Goal: Contribute content: Contribute content

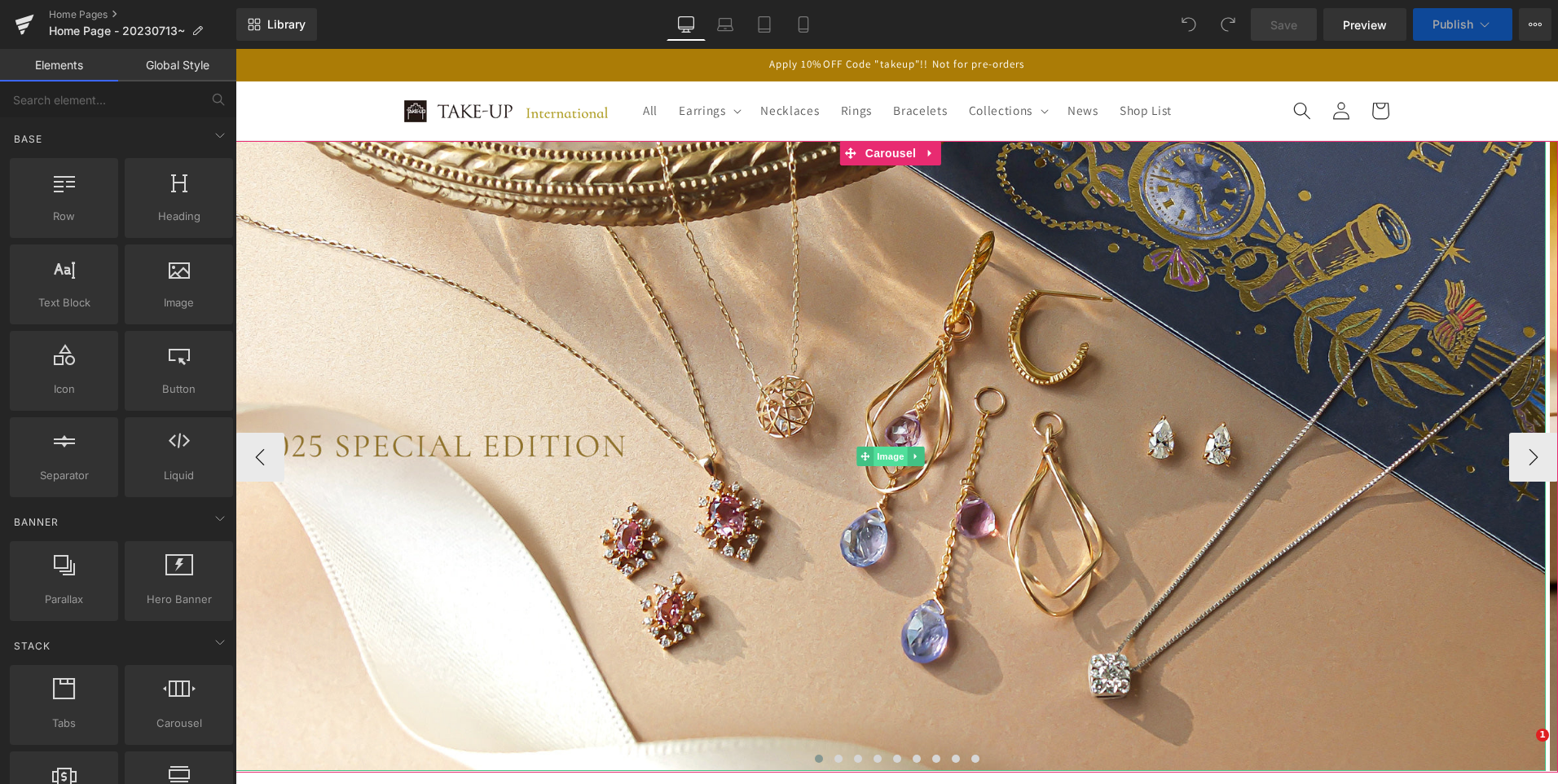
click at [913, 468] on img at bounding box center [891, 456] width 1311 height 630
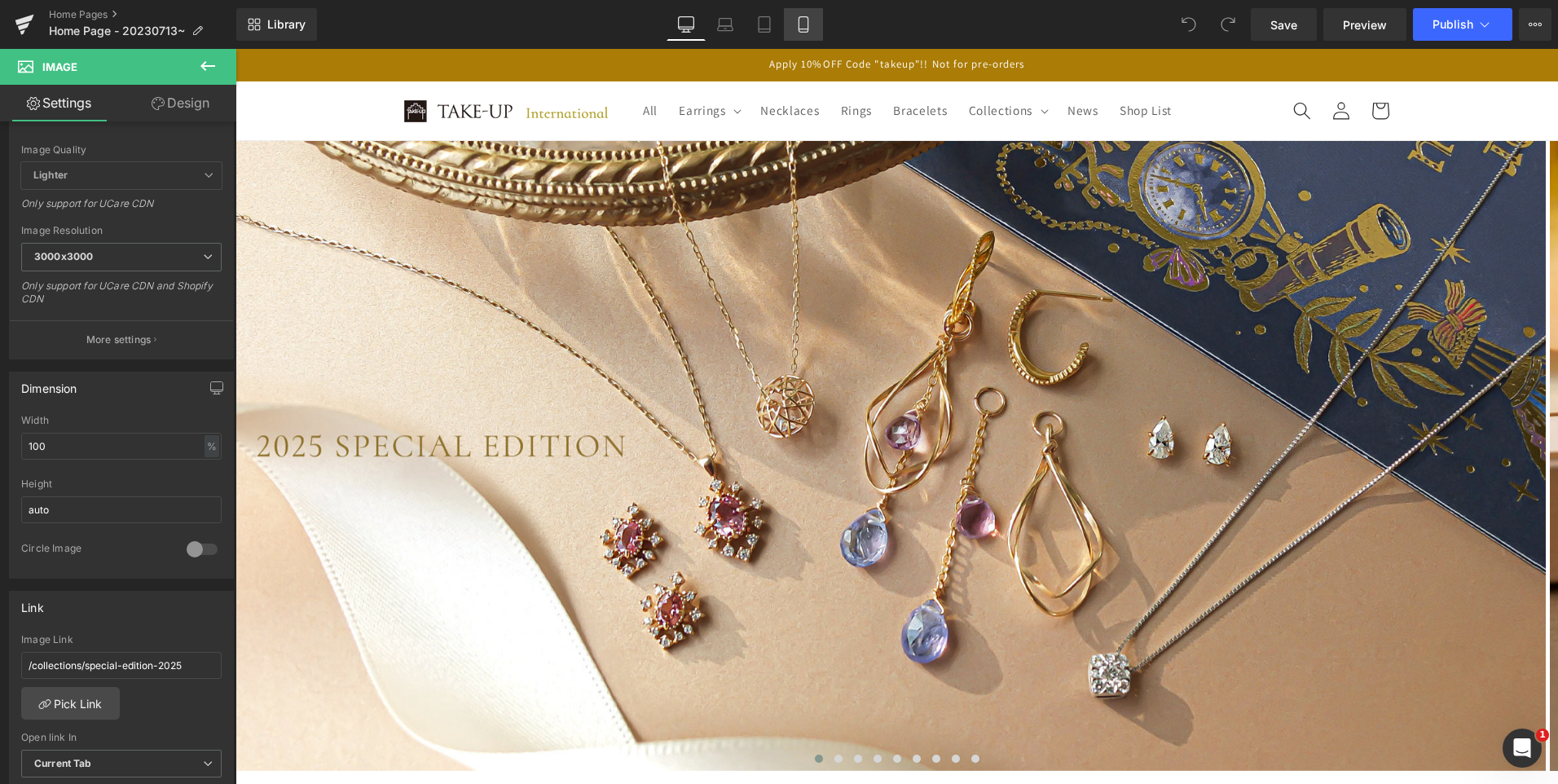
click at [801, 27] on icon at bounding box center [803, 24] width 16 height 16
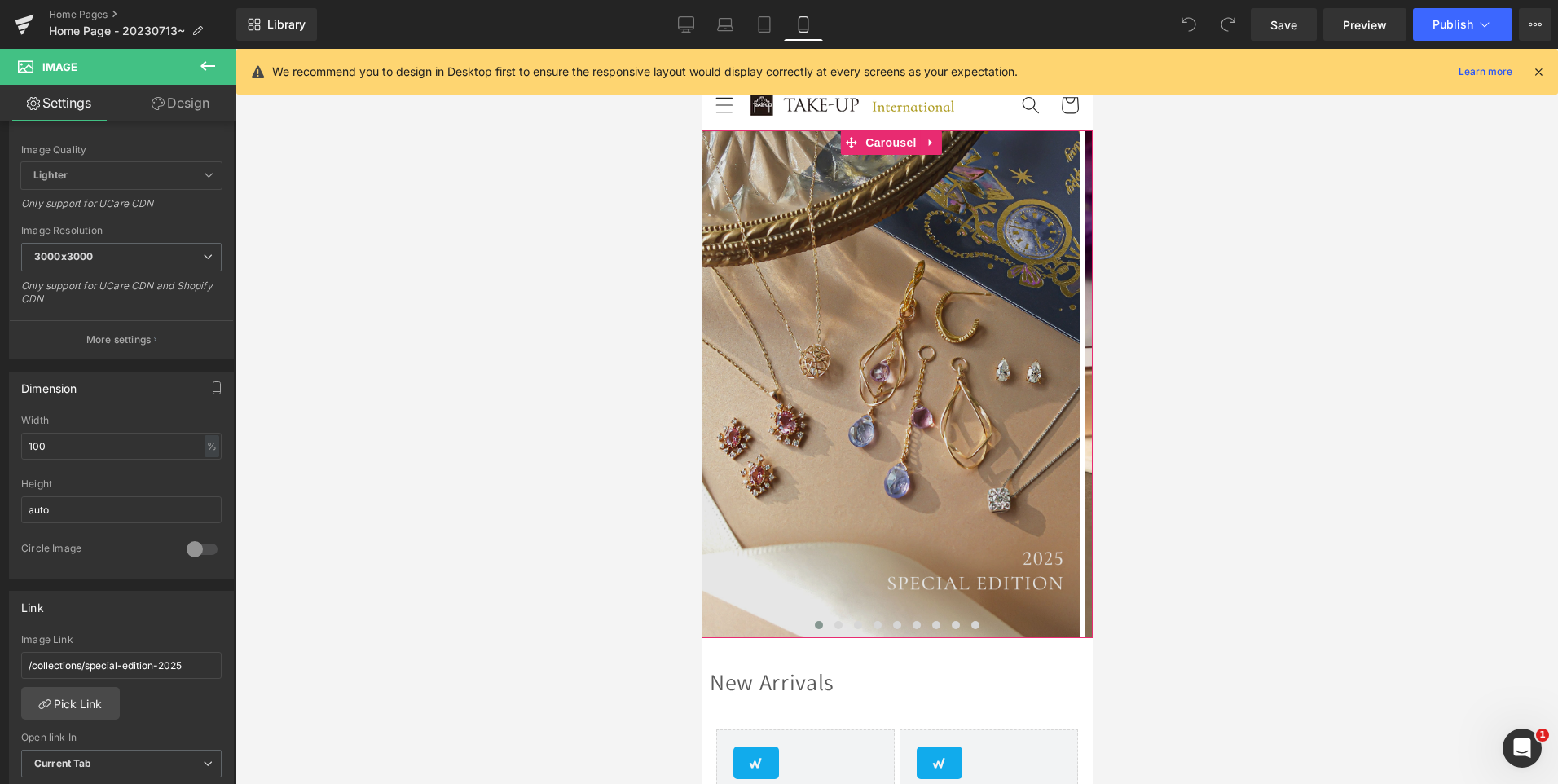
click at [882, 386] on div "Image" at bounding box center [891, 384] width 379 height 507
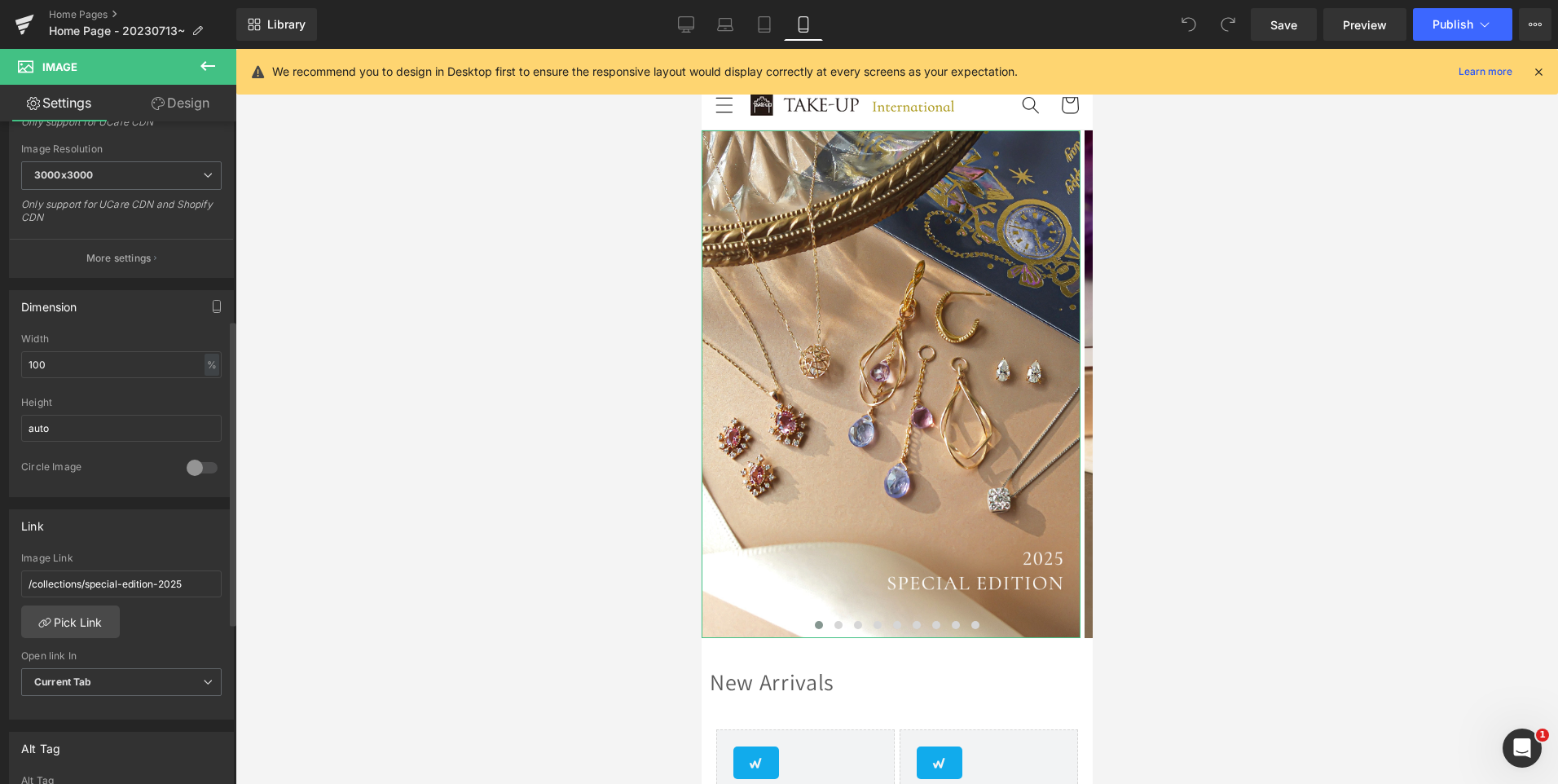
scroll to position [652, 0]
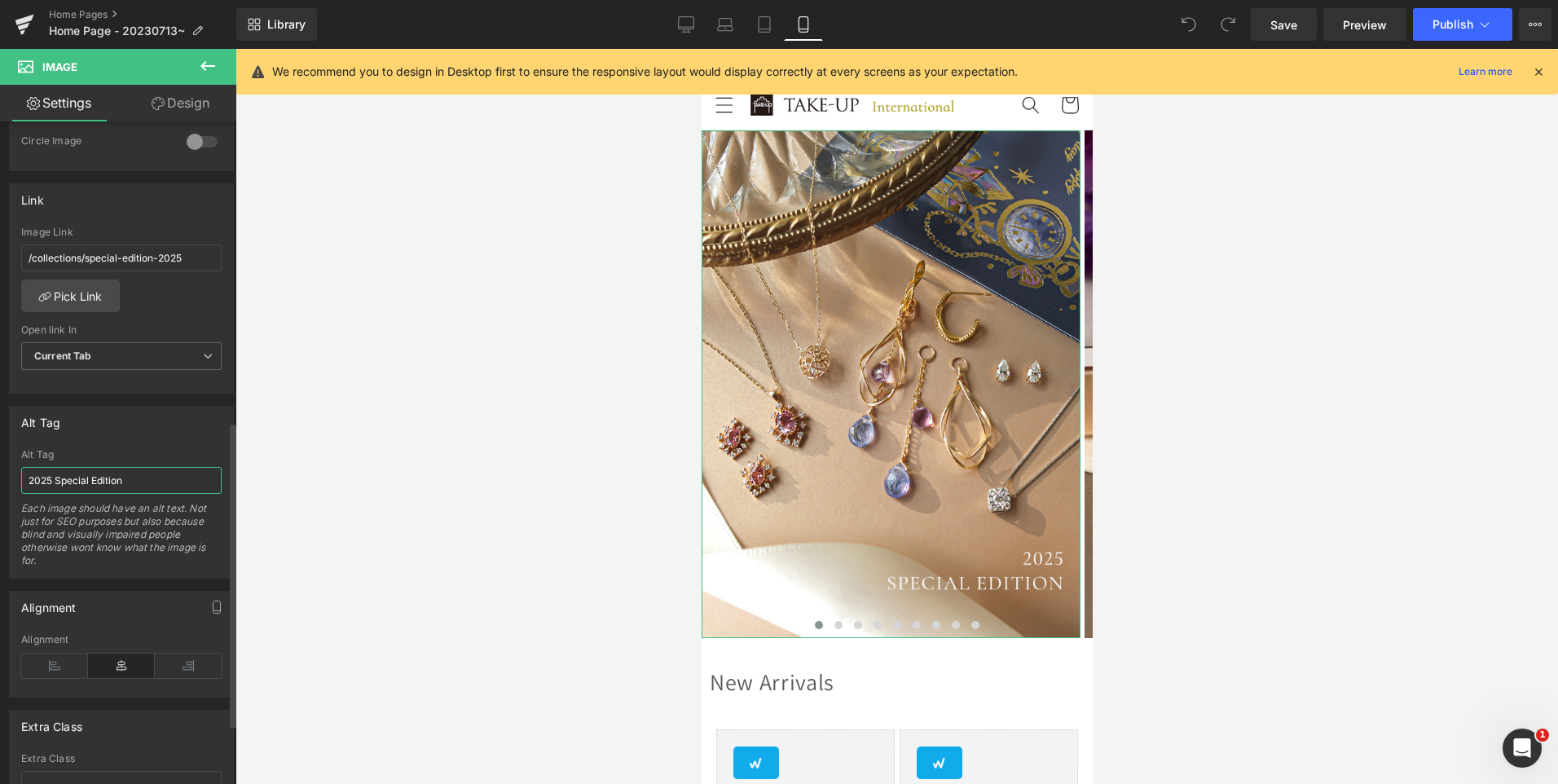
click at [145, 489] on input "2025 Special Edition" at bounding box center [122, 480] width 201 height 27
type input "Special Edition 2025"
drag, startPoint x: 686, startPoint y: 23, endPoint x: 712, endPoint y: 377, distance: 355.0
click at [686, 23] on icon at bounding box center [686, 24] width 16 height 16
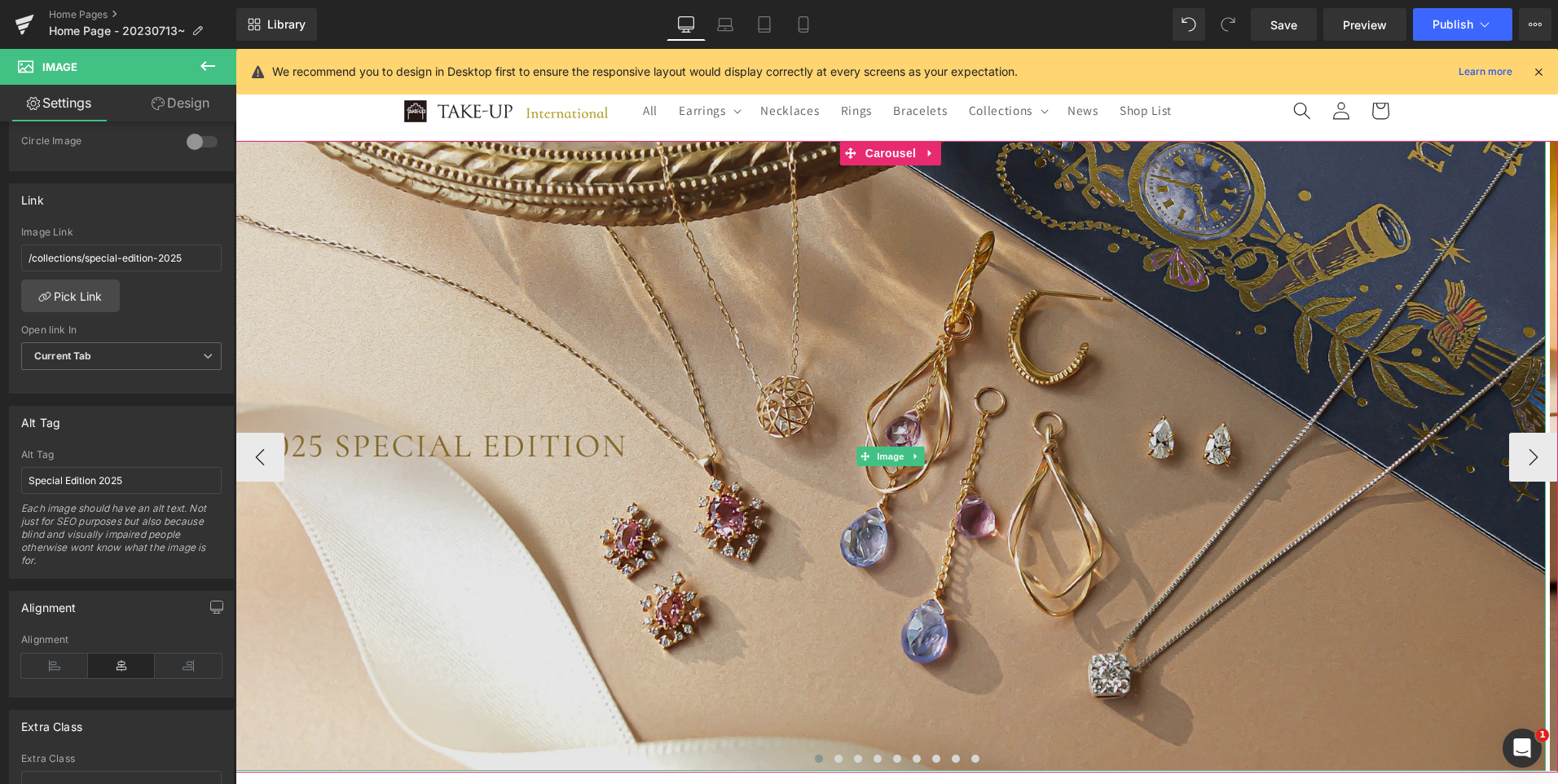
drag, startPoint x: 897, startPoint y: 461, endPoint x: 573, endPoint y: 634, distance: 367.3
click at [896, 460] on span "Image" at bounding box center [891, 456] width 35 height 20
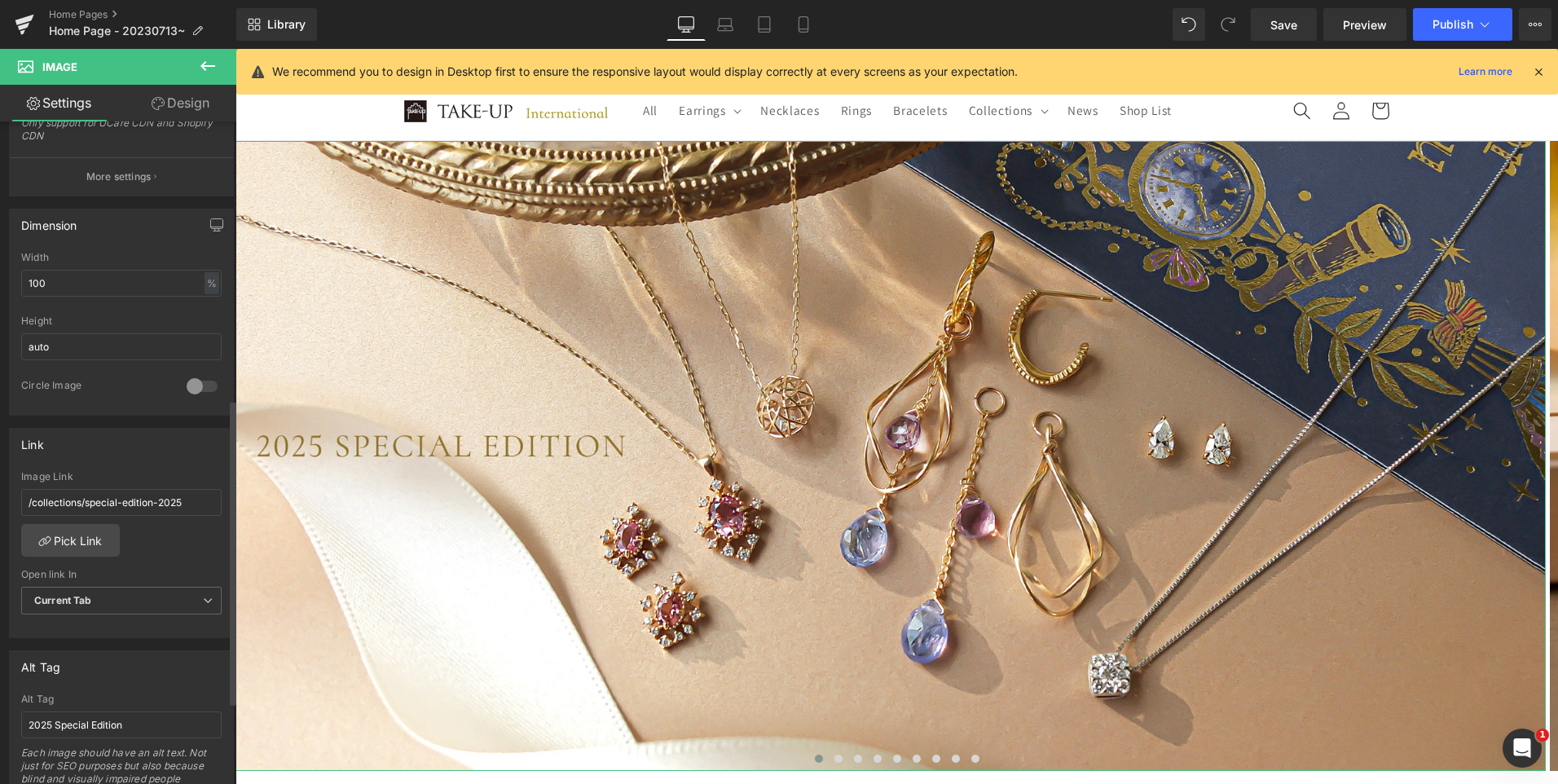
scroll to position [783, 0]
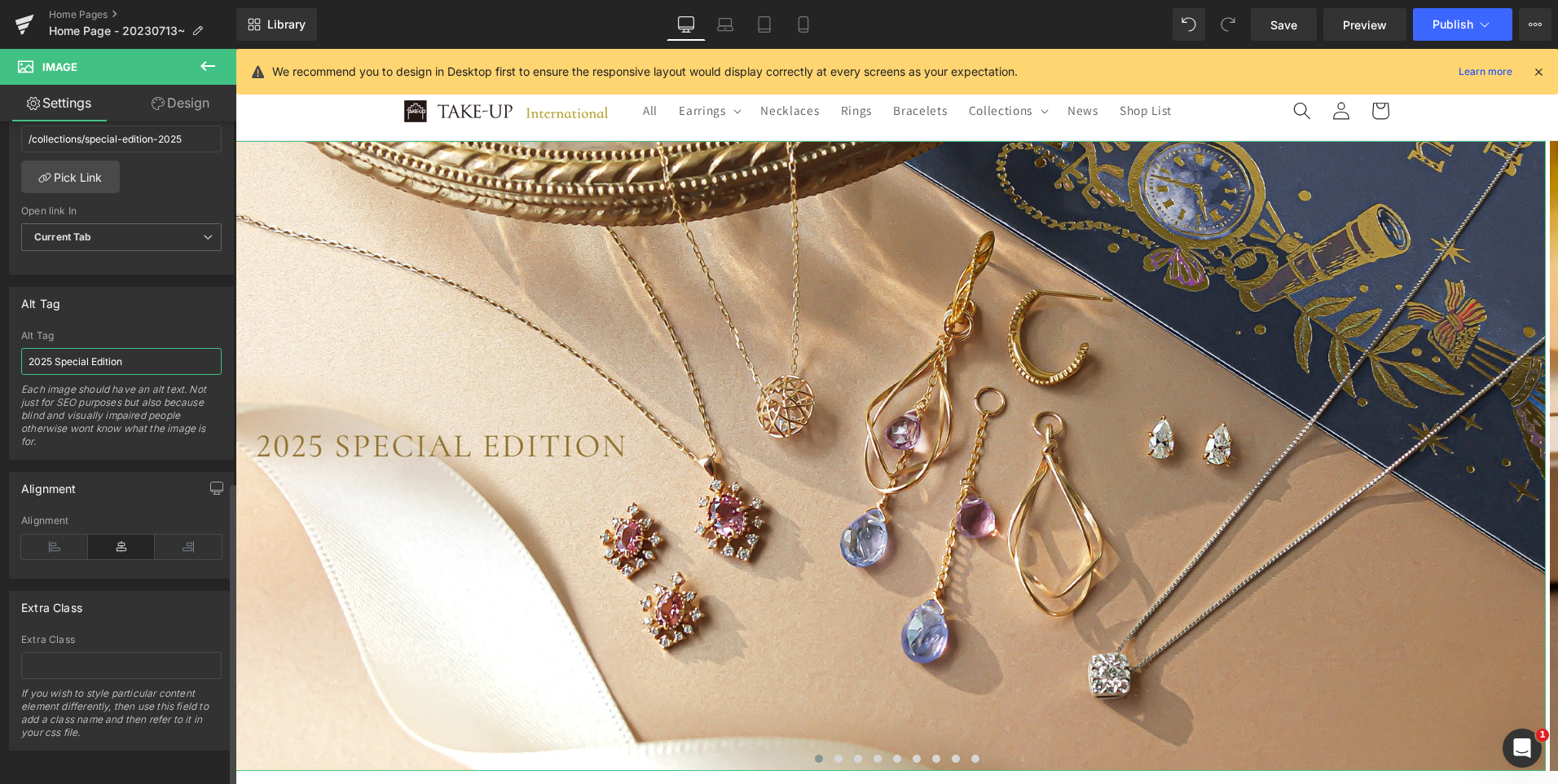
click at [117, 348] on input "2025 Special Edition" at bounding box center [122, 361] width 201 height 27
paste input "Special Edition 2025"
type input "Special Edition 2025"
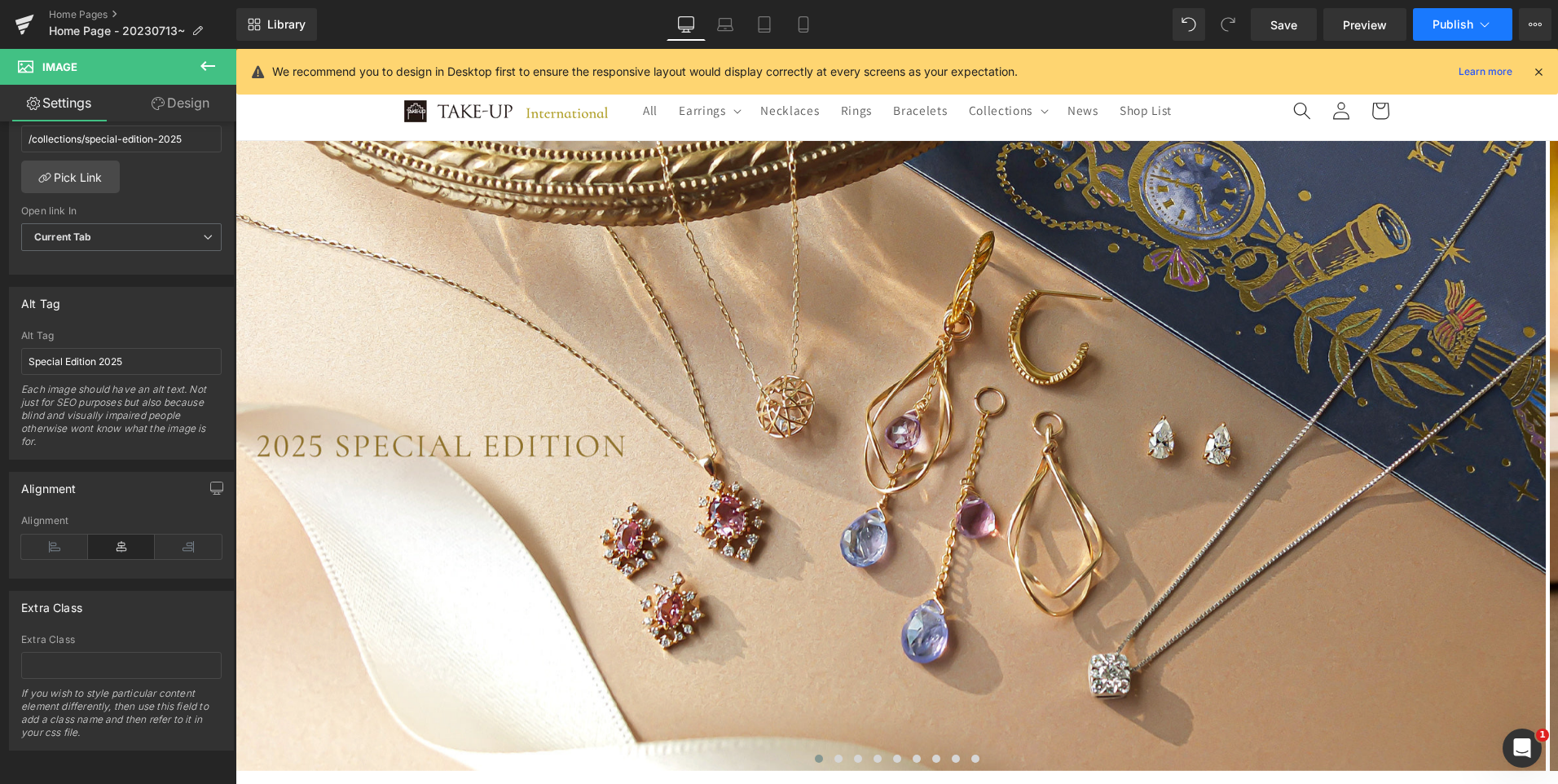
click at [1458, 21] on span "Publish" at bounding box center [1453, 24] width 41 height 13
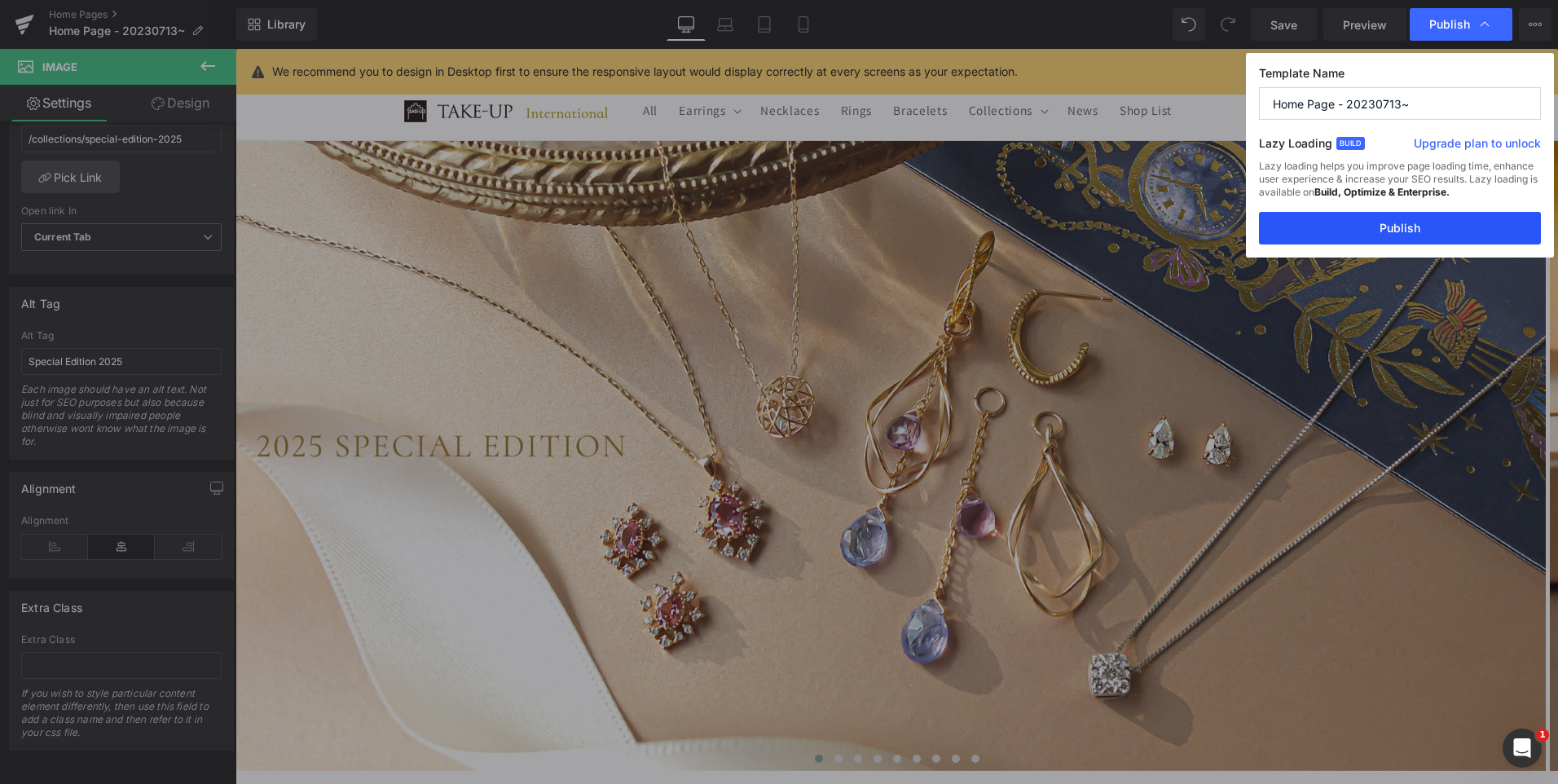
click at [1446, 216] on button "Publish" at bounding box center [1400, 228] width 282 height 33
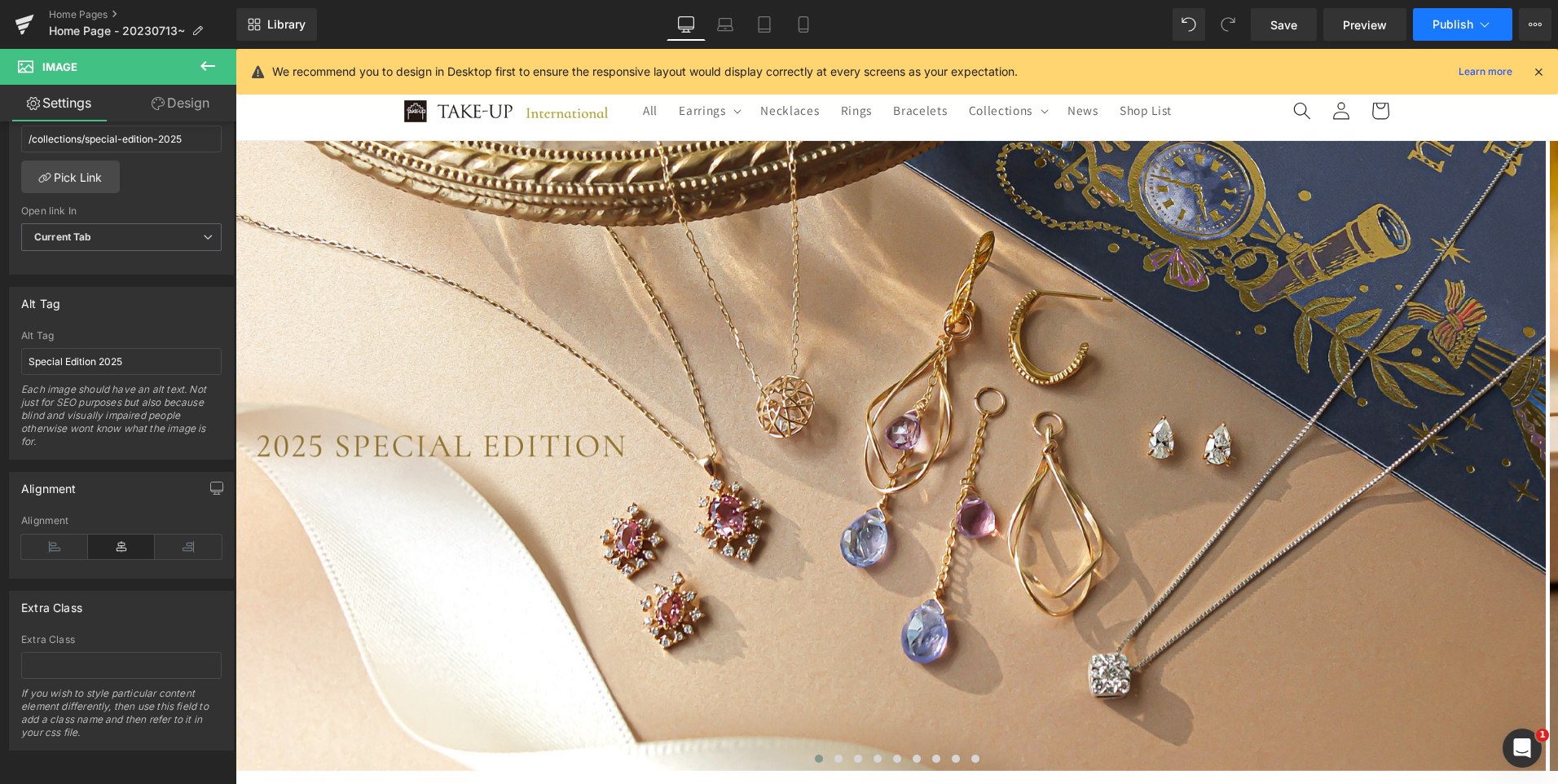
click at [1453, 30] on span "Publish" at bounding box center [1453, 24] width 41 height 13
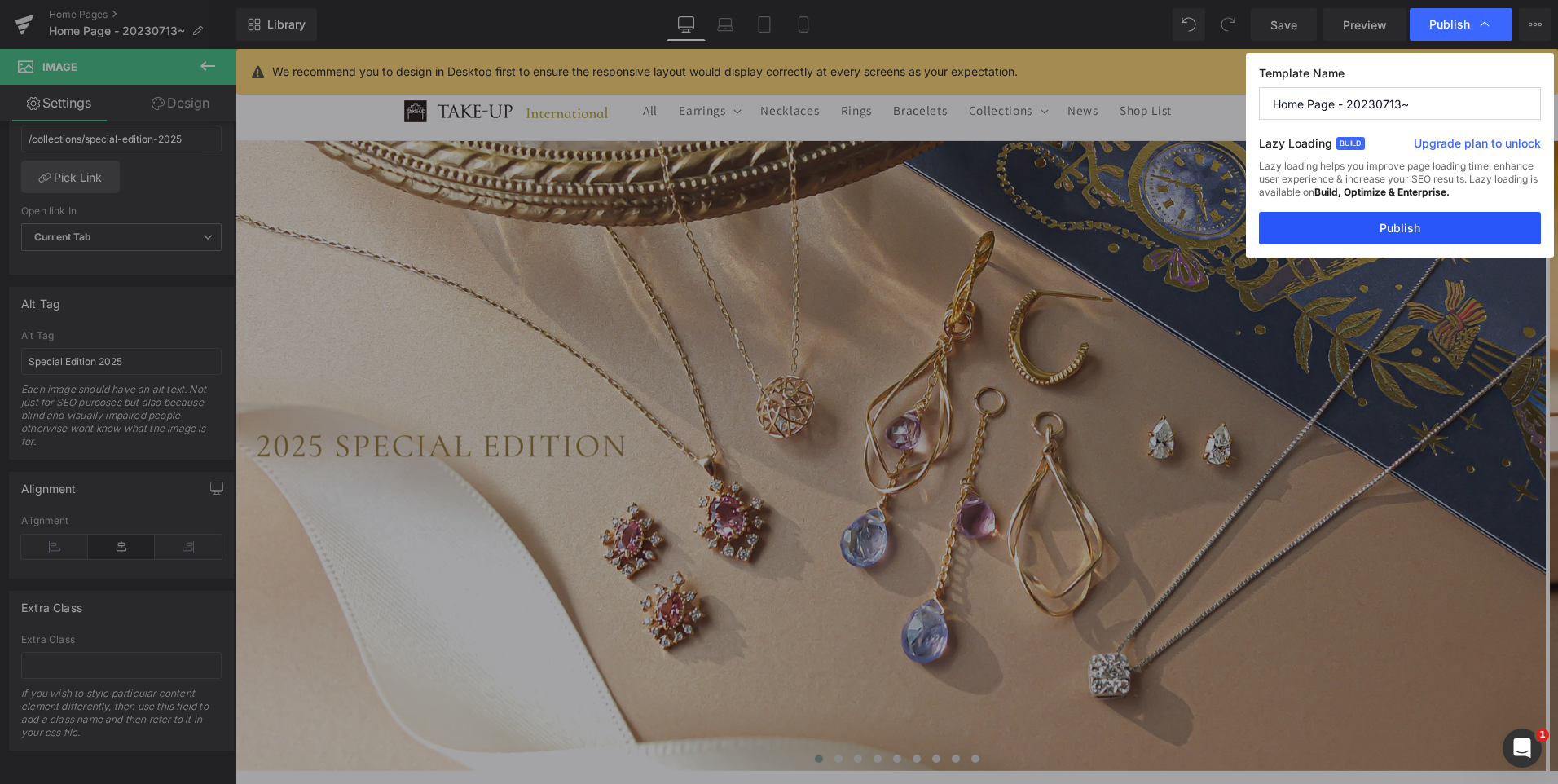
click at [1418, 233] on button "Publish" at bounding box center [1400, 228] width 282 height 33
